Goal: Task Accomplishment & Management: Complete application form

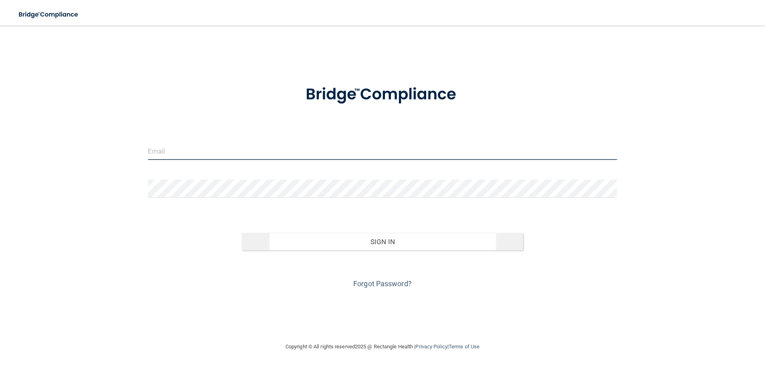
type input "[EMAIL_ADDRESS][DOMAIN_NAME]"
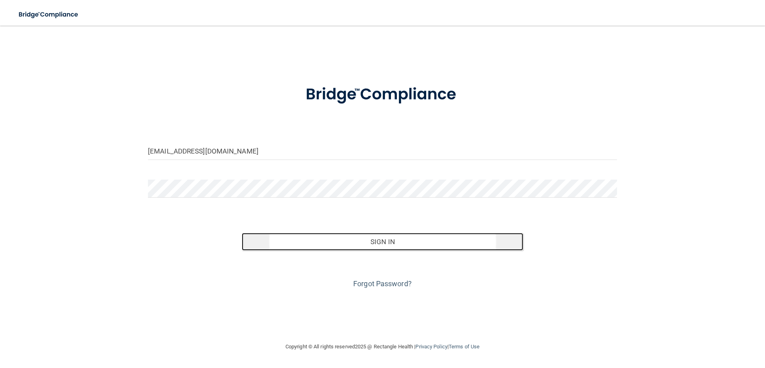
click at [448, 242] on button "Sign In" at bounding box center [382, 242] width 281 height 18
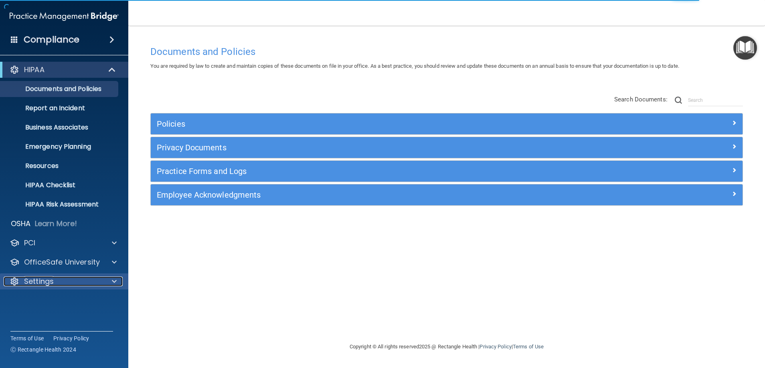
click at [71, 285] on div "Settings" at bounding box center [53, 281] width 99 height 10
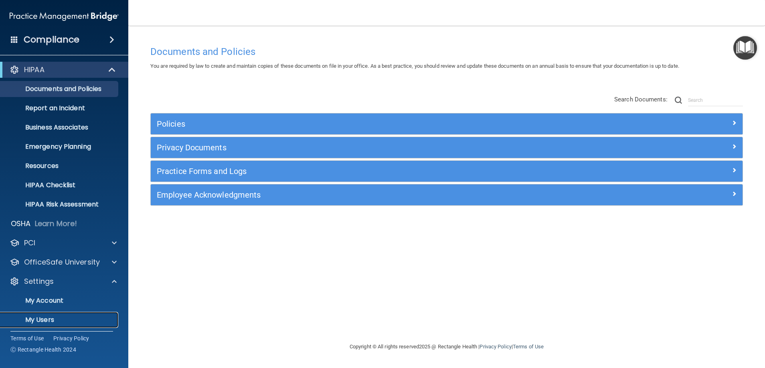
click at [52, 319] on p "My Users" at bounding box center [59, 320] width 109 height 8
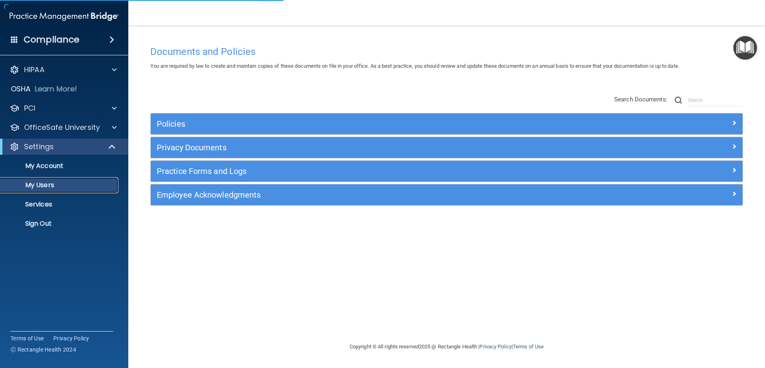
click at [46, 183] on p "My Users" at bounding box center [59, 185] width 109 height 8
select select "20"
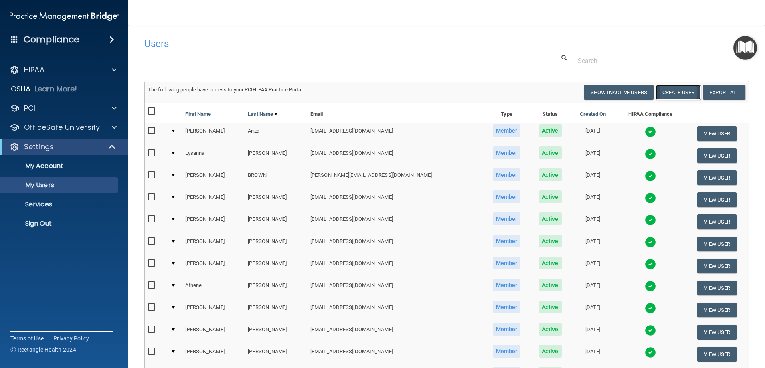
click at [666, 91] on button "Create User" at bounding box center [677, 92] width 45 height 15
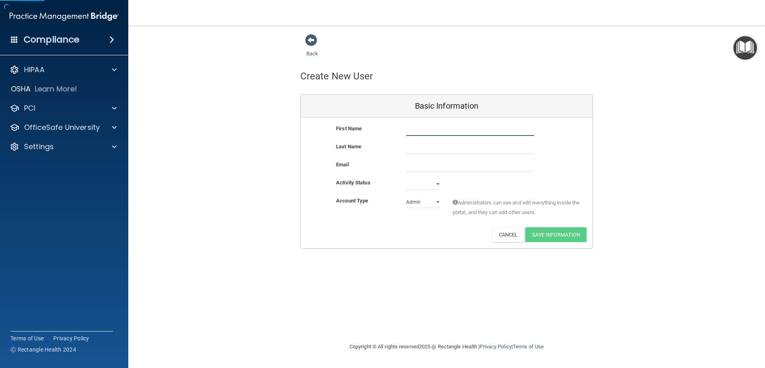
click at [454, 133] on input "text" at bounding box center [470, 130] width 128 height 12
type input "[PERSON_NAME]"
click at [451, 143] on input "text" at bounding box center [470, 148] width 128 height 12
type input "[PERSON_NAME]"
click at [438, 167] on input "email" at bounding box center [470, 166] width 128 height 12
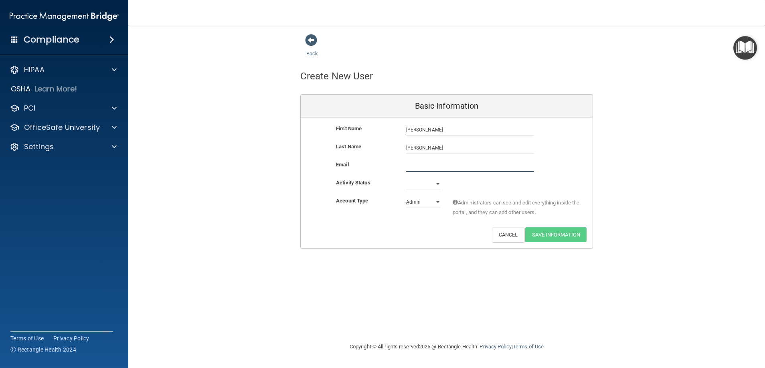
click at [438, 167] on input "email" at bounding box center [470, 166] width 128 height 12
paste input "BRIDGE COMPLIANC"
type input "BRIDGE COMPLIANC"
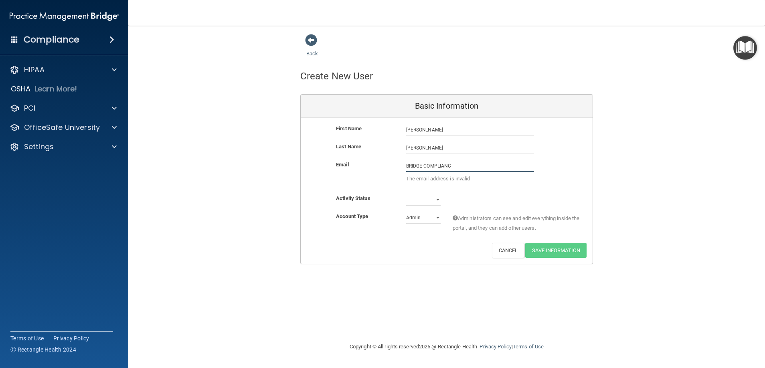
drag, startPoint x: 462, startPoint y: 166, endPoint x: 378, endPoint y: 168, distance: 84.6
click at [378, 168] on div "Email BRIDGE COMPLIANC The email address is invalid" at bounding box center [447, 174] width 292 height 28
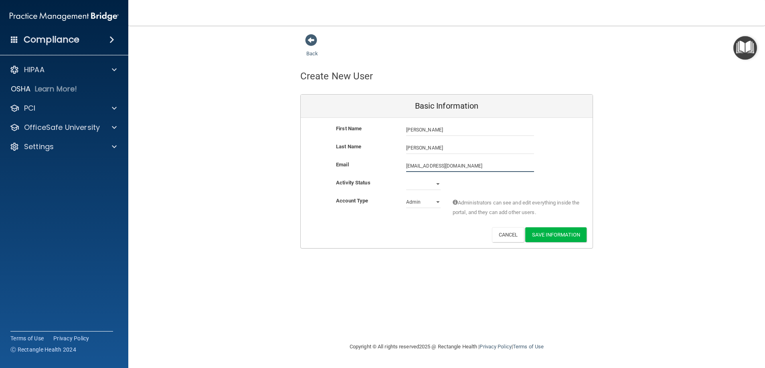
type input "[EMAIL_ADDRESS][DOMAIN_NAME]"
click at [437, 182] on select "Active Inactive" at bounding box center [423, 184] width 34 height 12
select select "active"
click at [406, 178] on select "Active Inactive" at bounding box center [423, 184] width 34 height 12
click at [439, 201] on select "Admin Member" at bounding box center [423, 202] width 34 height 12
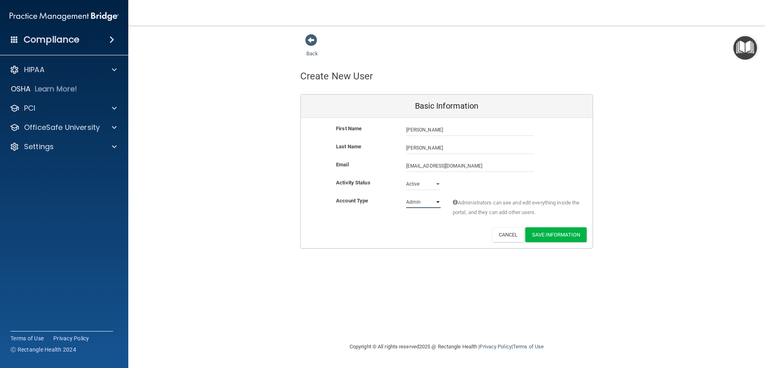
select select "practice_member"
click at [406, 196] on select "Admin Member" at bounding box center [423, 202] width 34 height 12
click at [543, 233] on button "Save Information" at bounding box center [555, 234] width 61 height 15
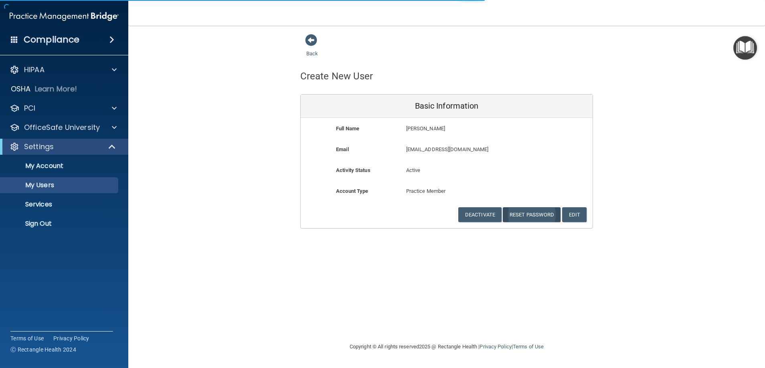
select select "20"
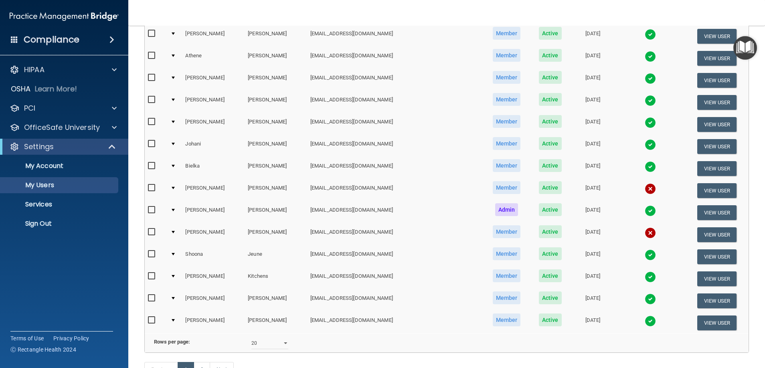
scroll to position [326, 0]
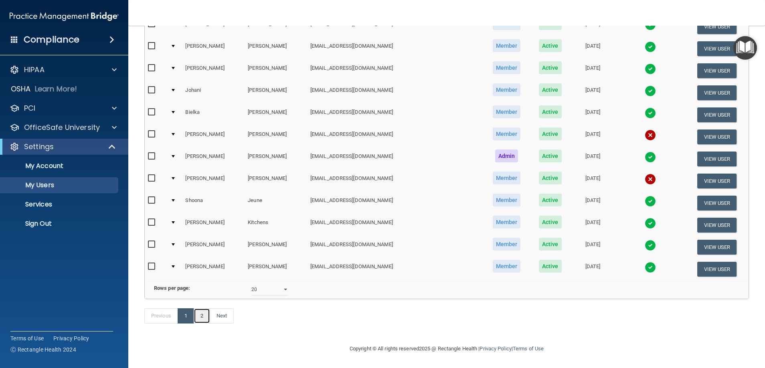
click at [205, 319] on link "2" at bounding box center [202, 315] width 16 height 15
select select "20"
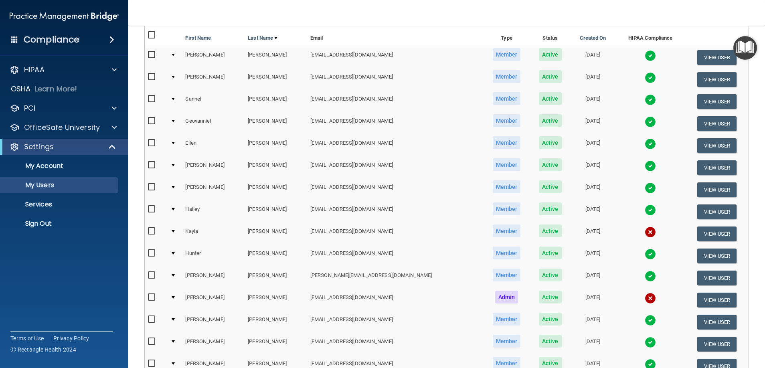
scroll to position [207, 0]
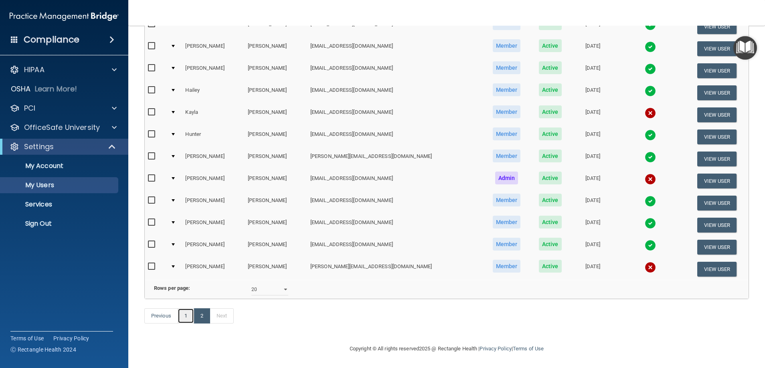
click at [182, 316] on link "1" at bounding box center [186, 315] width 16 height 15
select select "20"
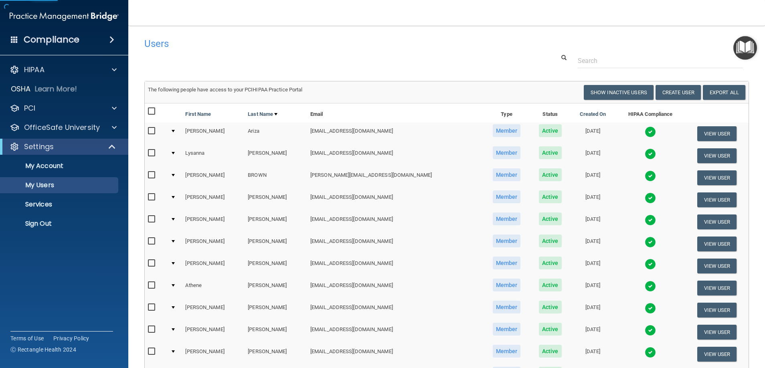
scroll to position [248, 0]
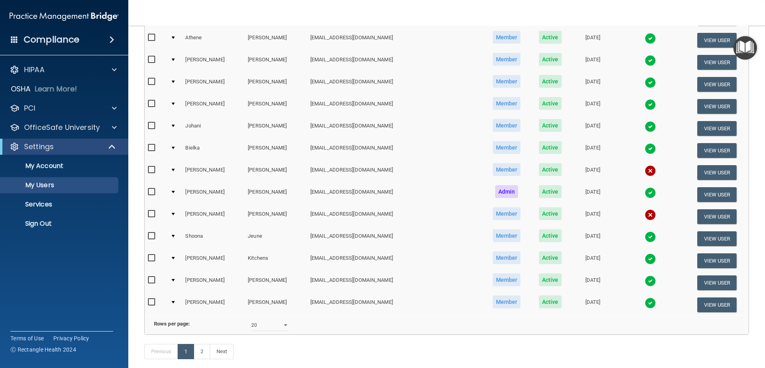
click at [260, 170] on td "[PERSON_NAME]" at bounding box center [275, 172] width 63 height 22
click at [702, 173] on button "View User" at bounding box center [717, 172] width 40 height 15
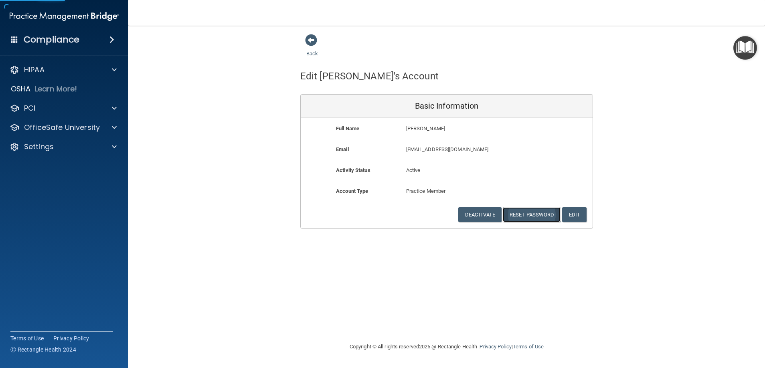
click at [548, 215] on button "Reset Password" at bounding box center [531, 214] width 58 height 15
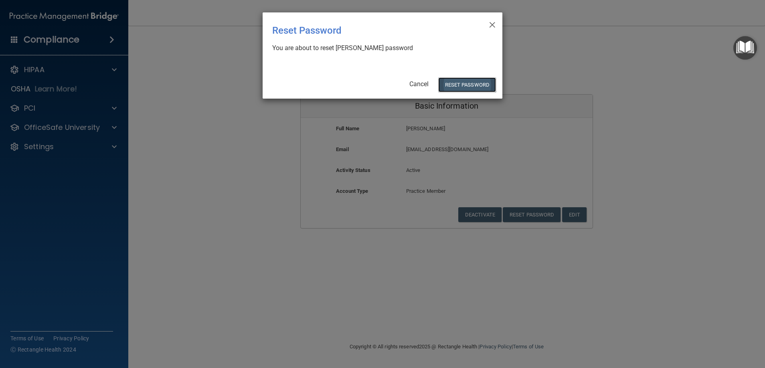
click at [451, 85] on button "Reset Password" at bounding box center [467, 84] width 58 height 15
click at [458, 85] on body "Compliance HIPAA Documents and Policies Report an Incident Business Associates …" at bounding box center [382, 184] width 765 height 368
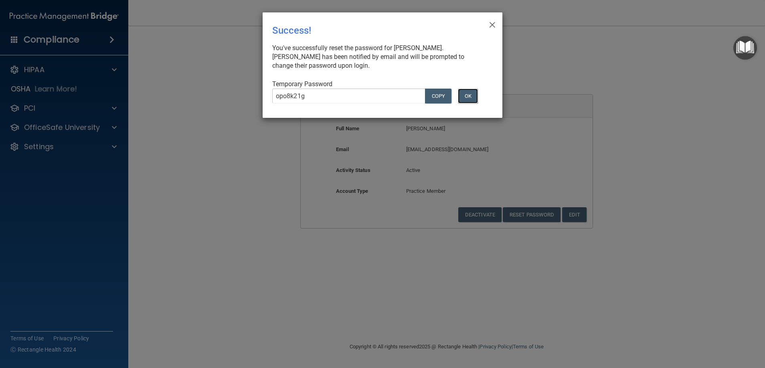
click at [467, 96] on button "OK" at bounding box center [468, 96] width 20 height 15
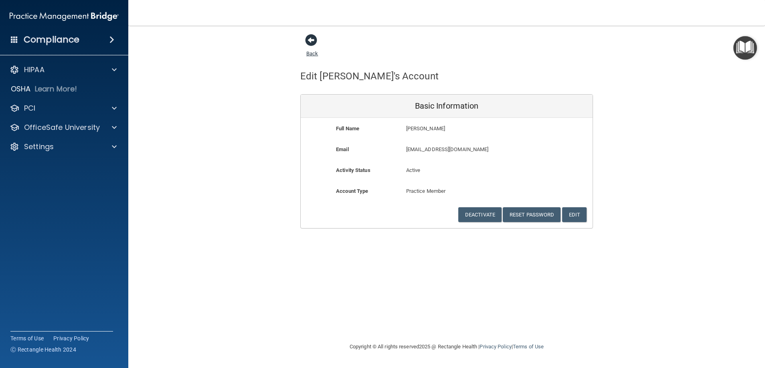
click at [310, 40] on span at bounding box center [311, 40] width 12 height 12
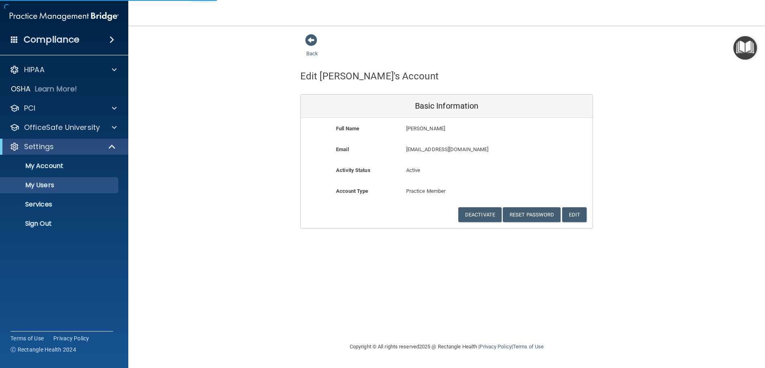
select select "20"
